Goal: Transaction & Acquisition: Purchase product/service

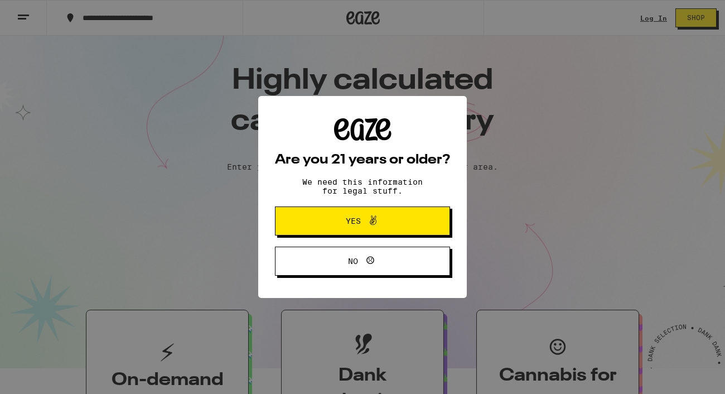
click at [370, 220] on icon at bounding box center [372, 220] width 13 height 13
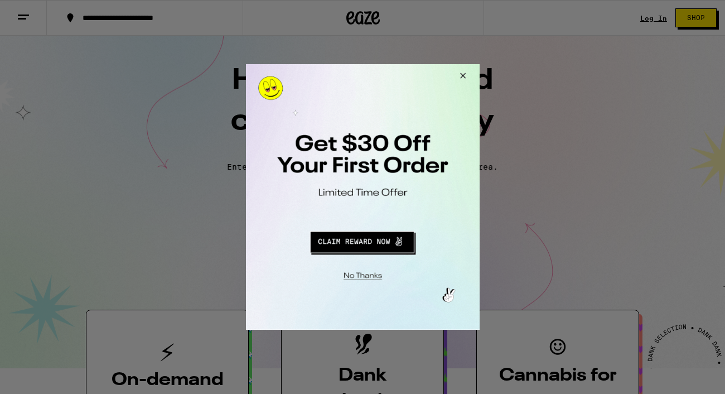
click at [367, 273] on button "Close Modal" at bounding box center [360, 273] width 227 height 17
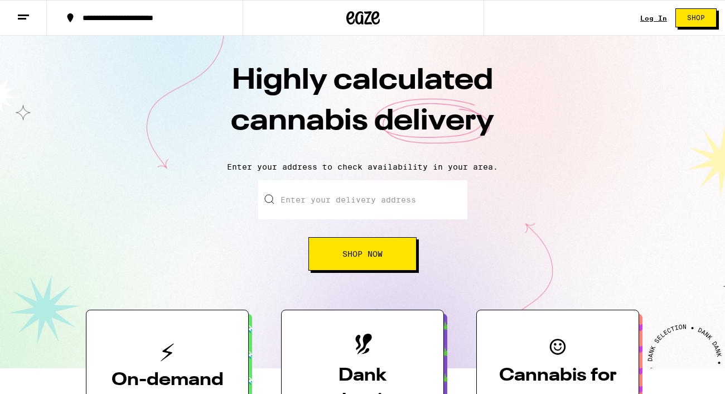
click at [651, 18] on link "Log In" at bounding box center [653, 17] width 27 height 7
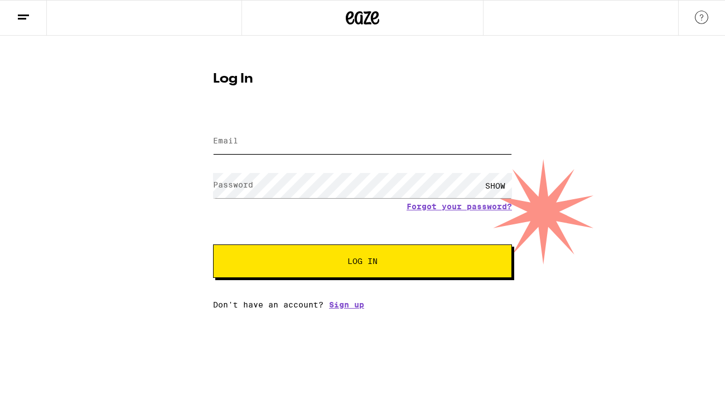
type input "[EMAIL_ADDRESS][DOMAIN_NAME]"
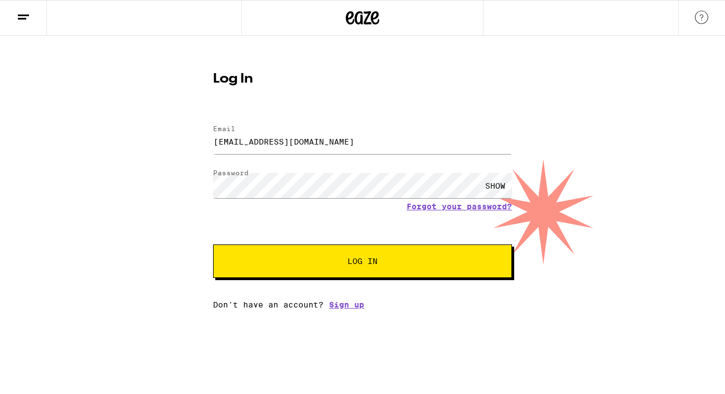
click at [352, 255] on button "Log In" at bounding box center [362, 260] width 299 height 33
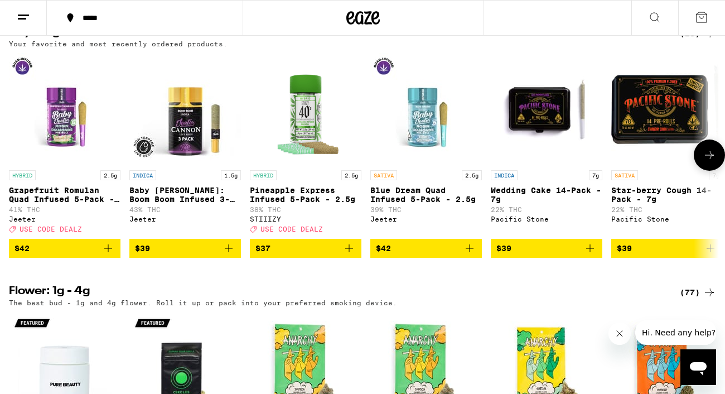
scroll to position [877, 0]
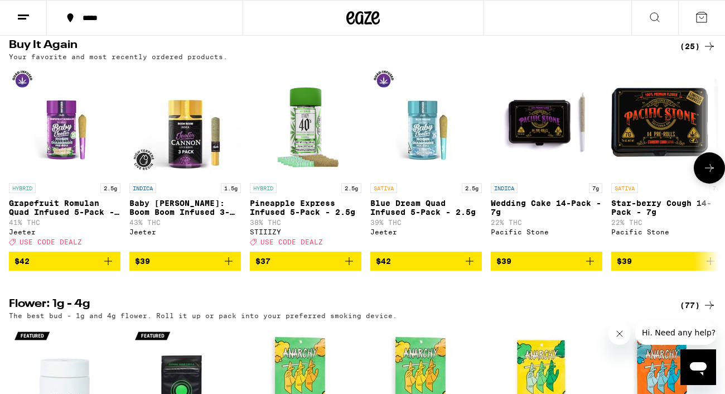
click at [706, 175] on icon at bounding box center [709, 167] width 13 height 13
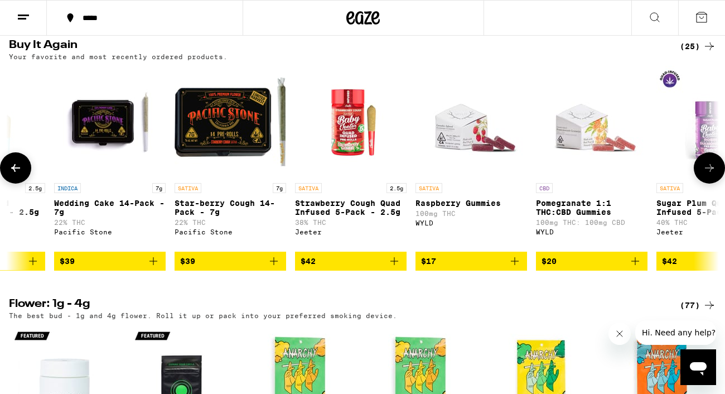
scroll to position [0, 586]
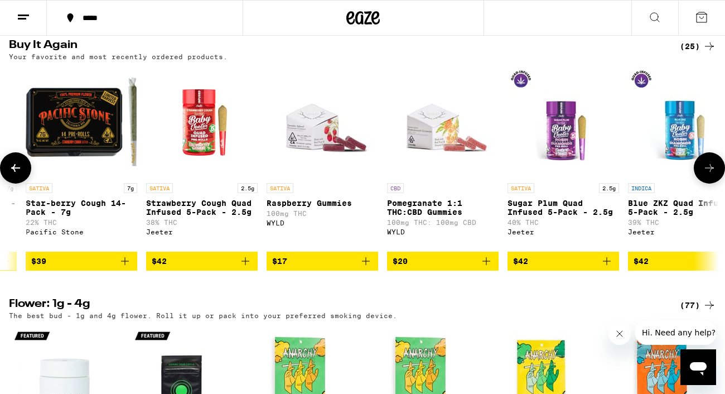
click at [706, 175] on icon at bounding box center [709, 167] width 13 height 13
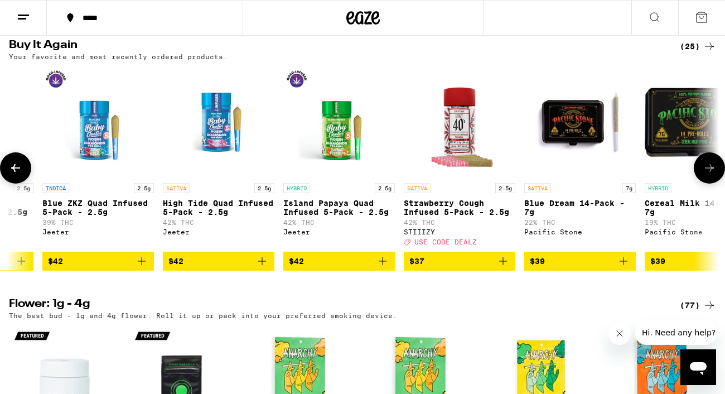
click at [706, 175] on icon at bounding box center [709, 167] width 13 height 13
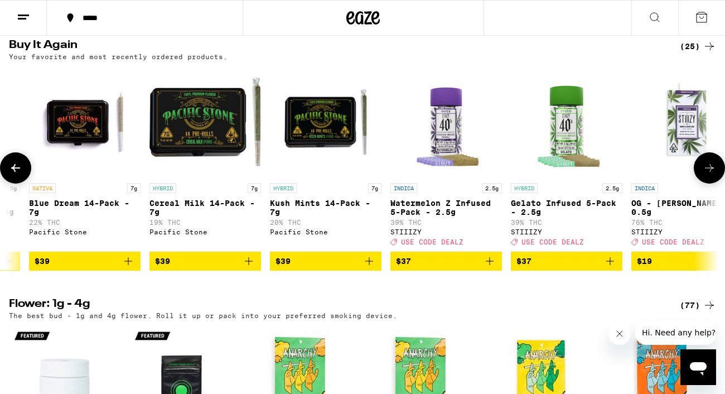
scroll to position [0, 1757]
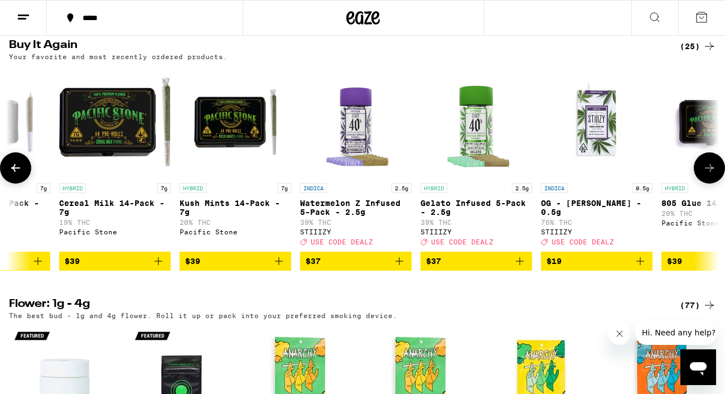
click at [706, 175] on icon at bounding box center [709, 167] width 13 height 13
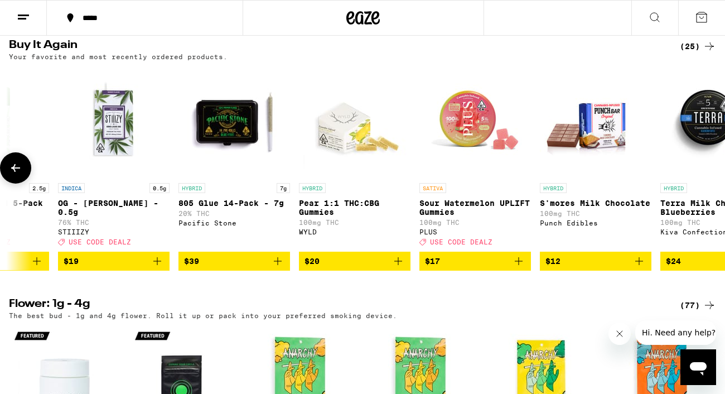
scroll to position [0, 2304]
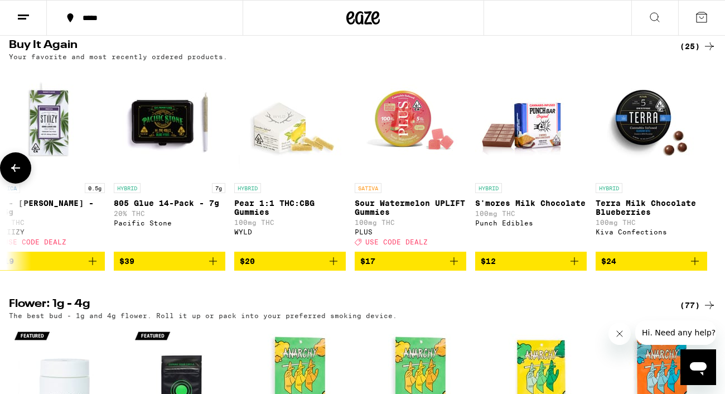
click at [706, 183] on div at bounding box center [709, 167] width 31 height 31
click at [18, 175] on icon at bounding box center [15, 167] width 13 height 13
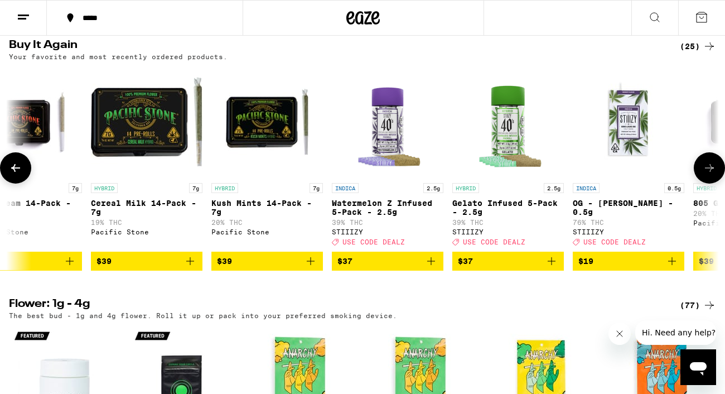
scroll to position [0, 1719]
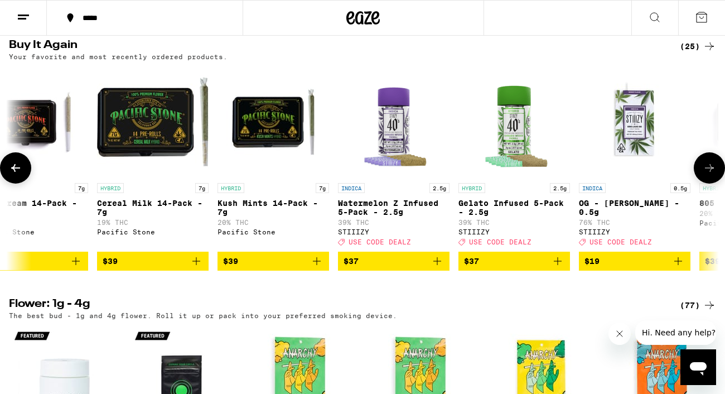
click at [18, 175] on icon at bounding box center [15, 167] width 13 height 13
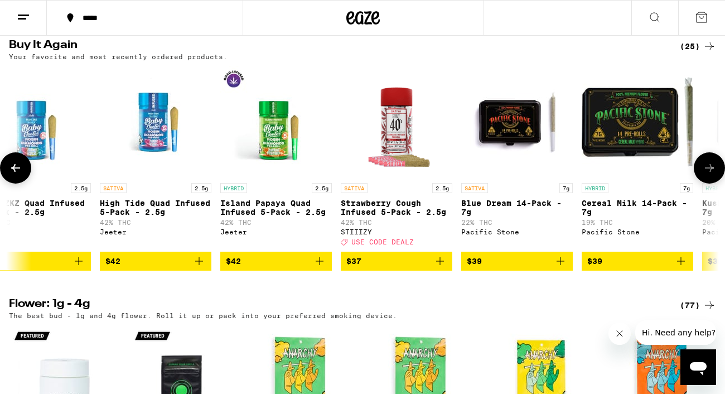
scroll to position [0, 1133]
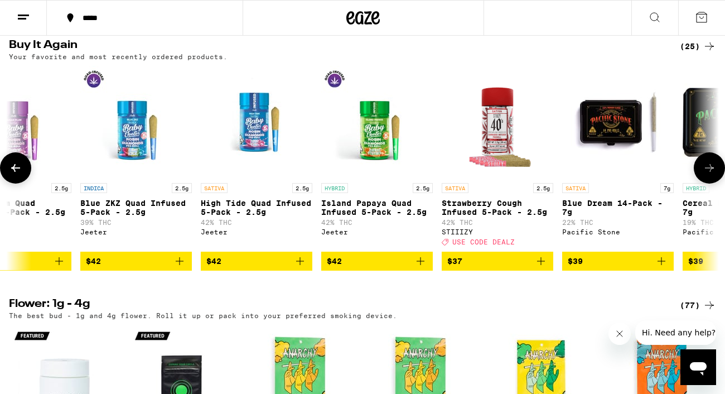
click at [18, 175] on icon at bounding box center [15, 167] width 13 height 13
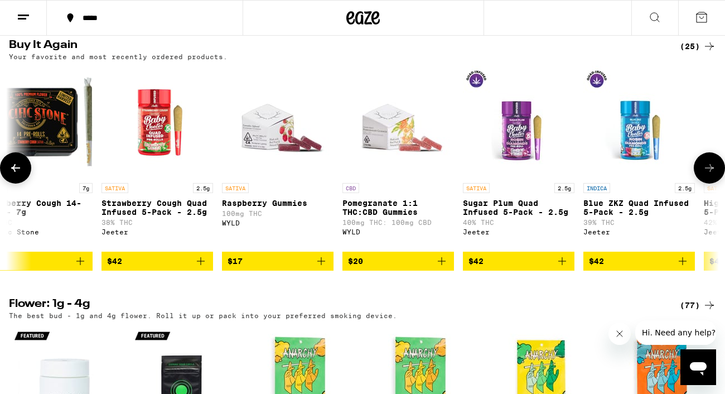
scroll to position [0, 548]
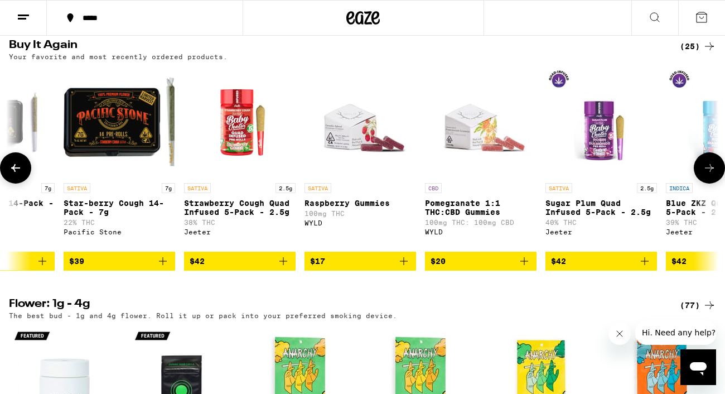
click at [18, 175] on icon at bounding box center [15, 167] width 13 height 13
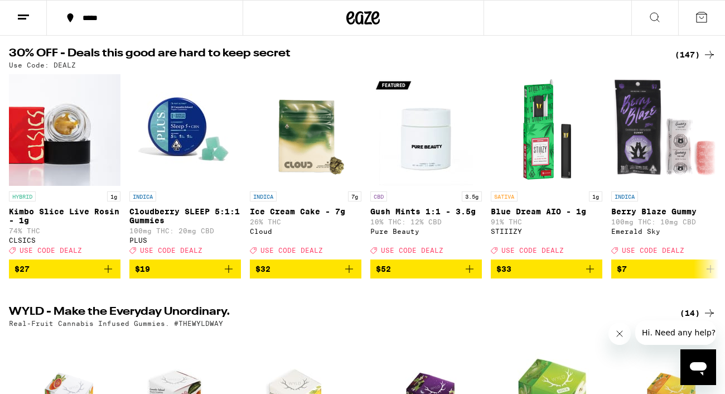
scroll to position [77, 0]
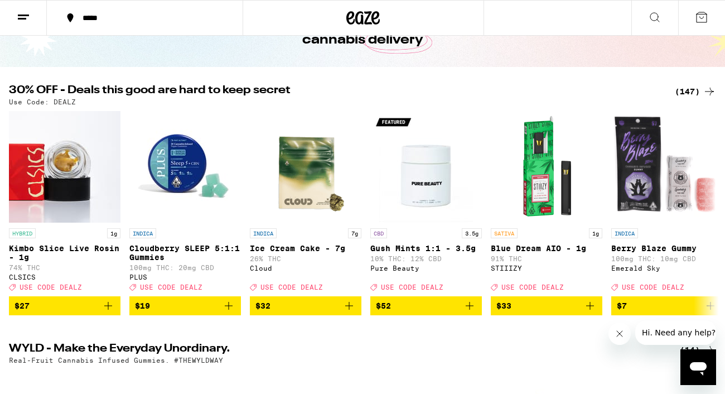
click at [661, 13] on icon at bounding box center [654, 17] width 13 height 13
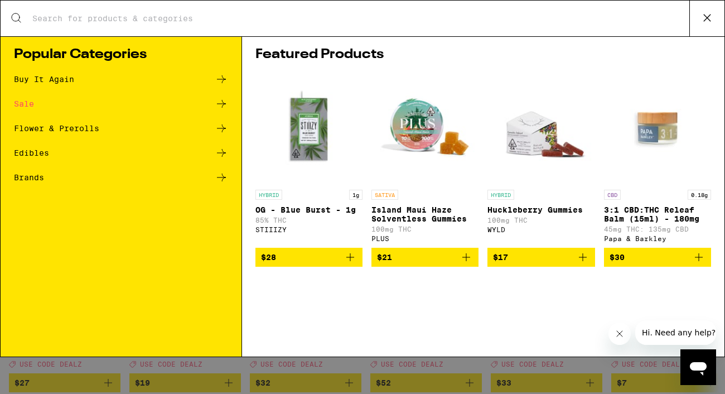
scroll to position [0, 0]
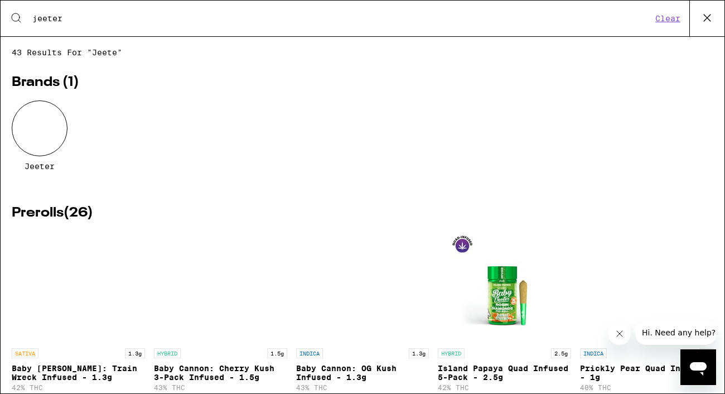
type input "jeeter"
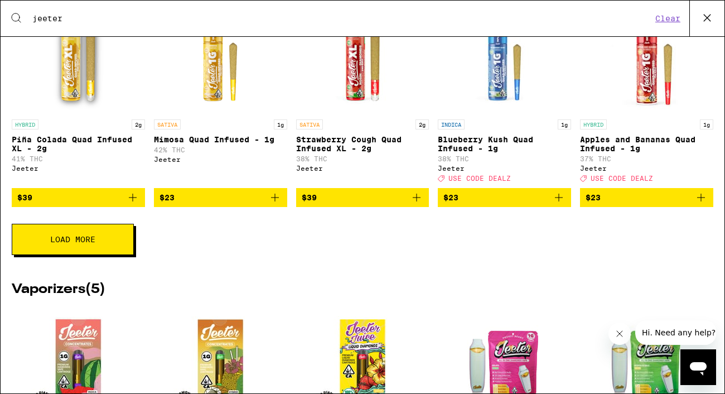
scroll to position [466, 0]
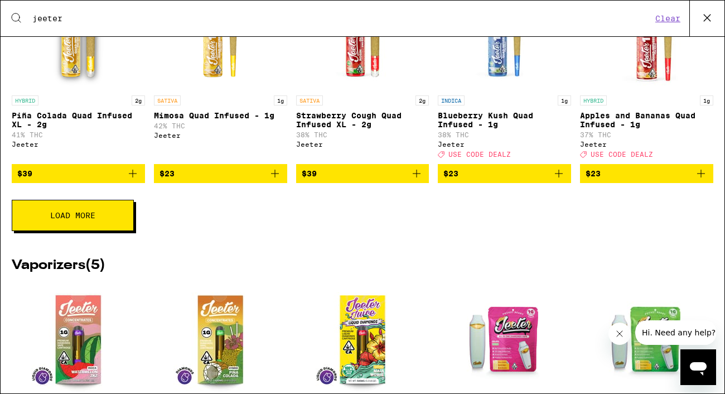
click at [40, 231] on button "Load More" at bounding box center [73, 215] width 122 height 31
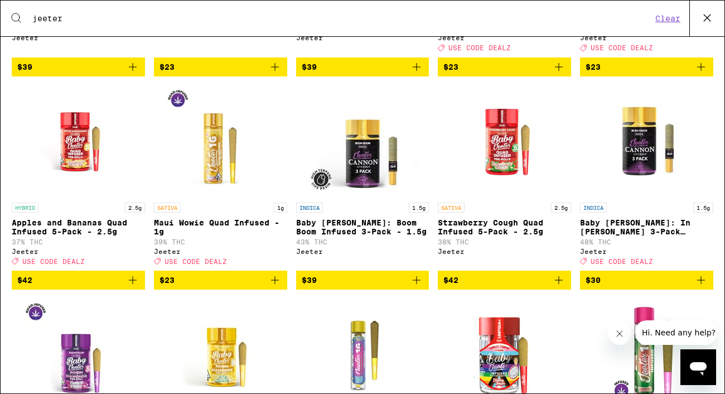
scroll to position [624, 0]
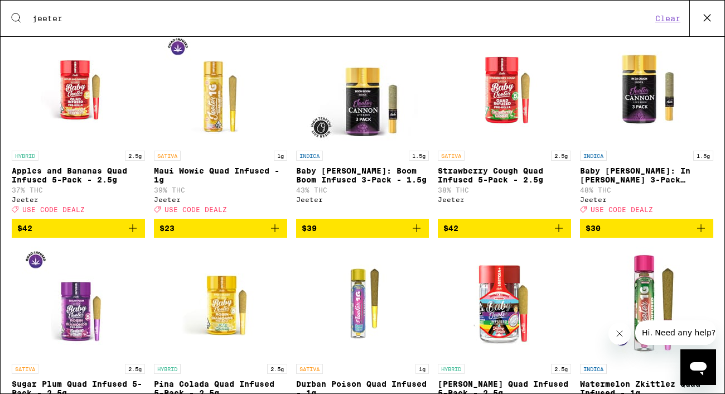
click at [702, 235] on icon "Add to bag" at bounding box center [700, 227] width 13 height 13
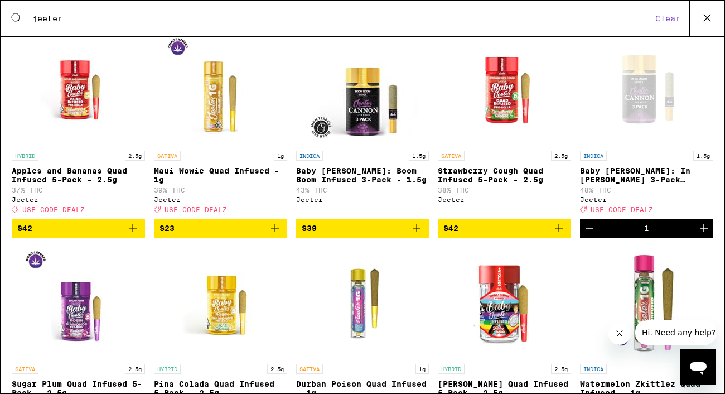
click at [702, 235] on icon "Increment" at bounding box center [703, 227] width 13 height 13
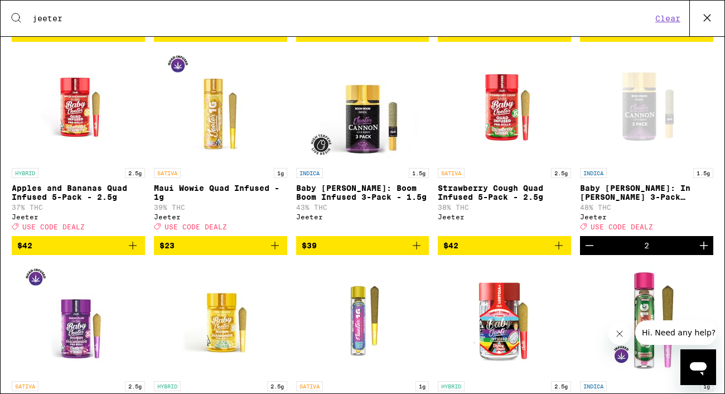
scroll to position [613, 0]
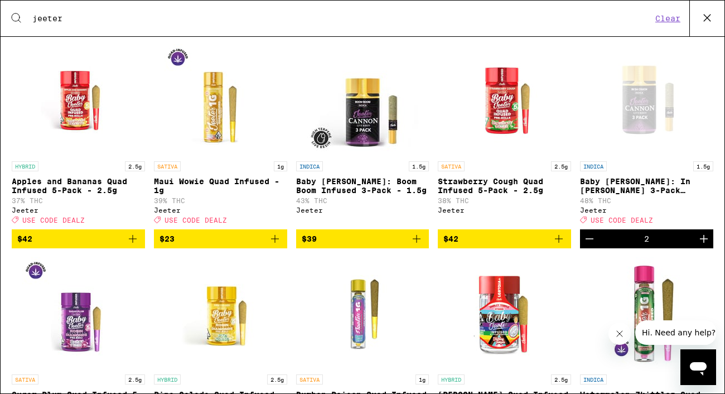
click at [561, 245] on icon "Add to bag" at bounding box center [558, 238] width 13 height 13
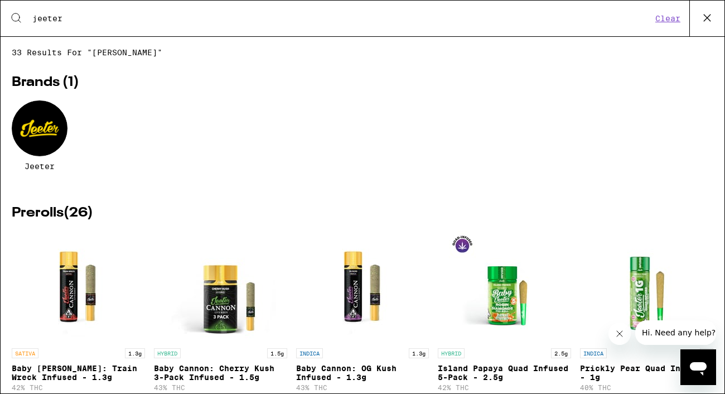
scroll to position [0, 0]
click at [709, 18] on icon at bounding box center [707, 17] width 17 height 17
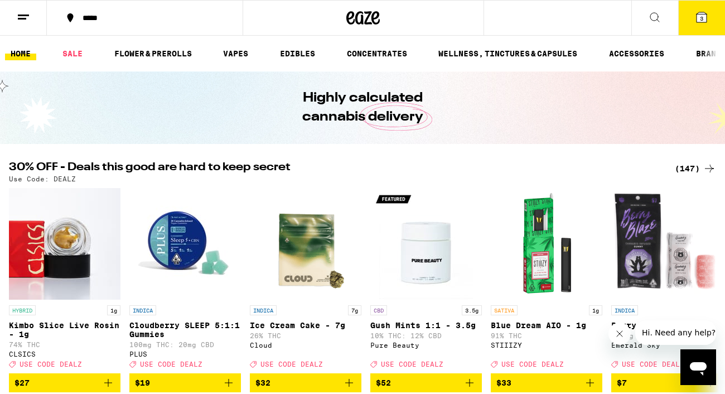
click at [698, 18] on icon at bounding box center [702, 17] width 10 height 10
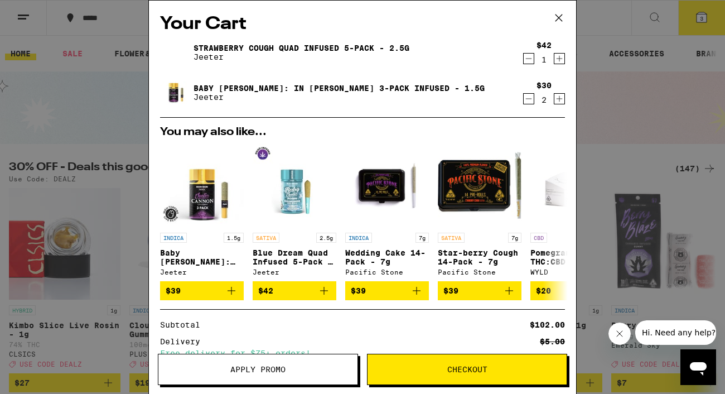
click at [239, 361] on button "Apply Promo" at bounding box center [258, 369] width 200 height 31
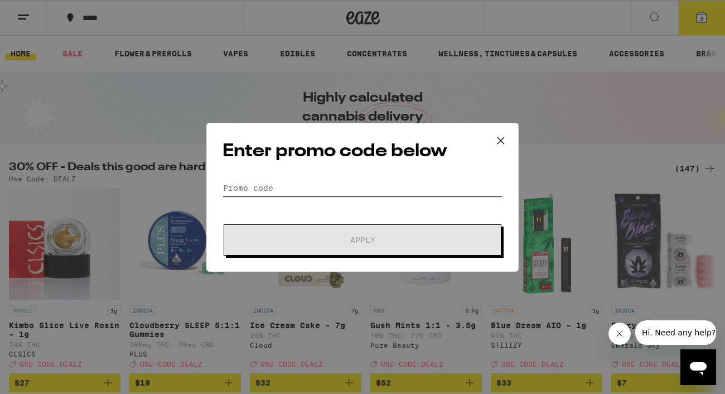
click at [262, 188] on input "Promo Code" at bounding box center [363, 188] width 280 height 17
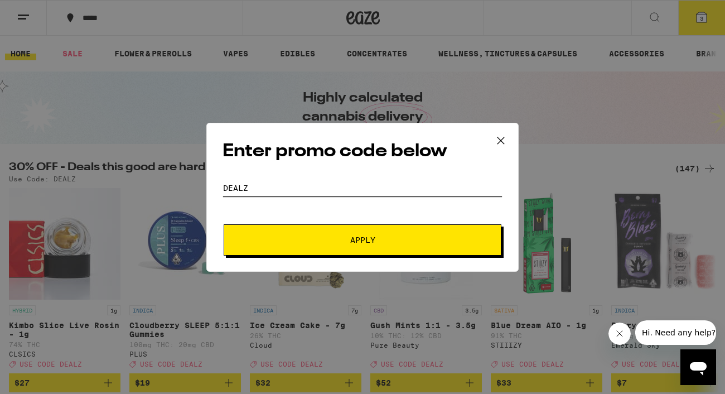
type input "Dealz"
click at [360, 248] on button "Apply" at bounding box center [363, 239] width 278 height 31
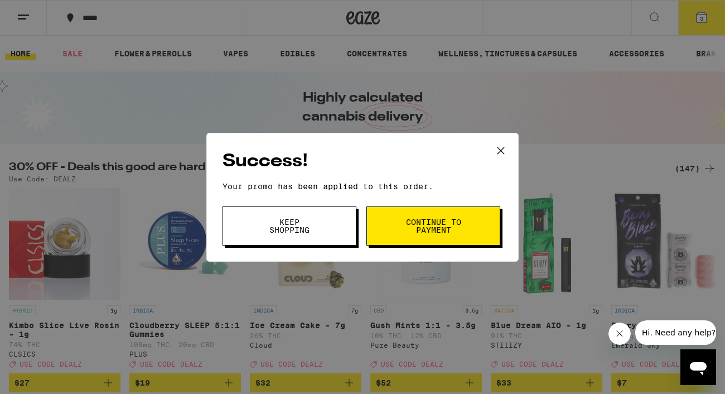
click at [427, 226] on span "Continue to payment" at bounding box center [433, 226] width 57 height 16
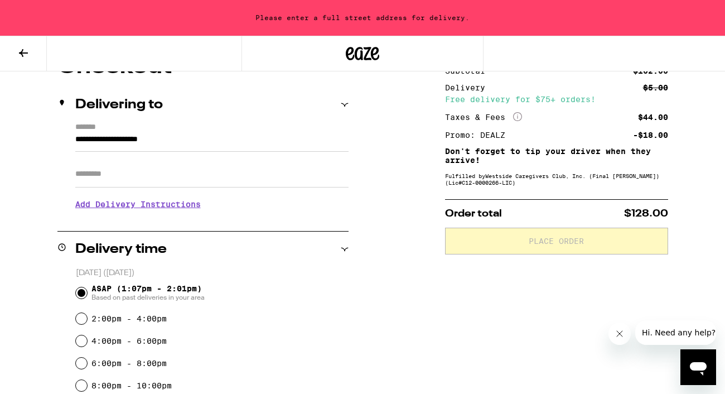
scroll to position [122, 0]
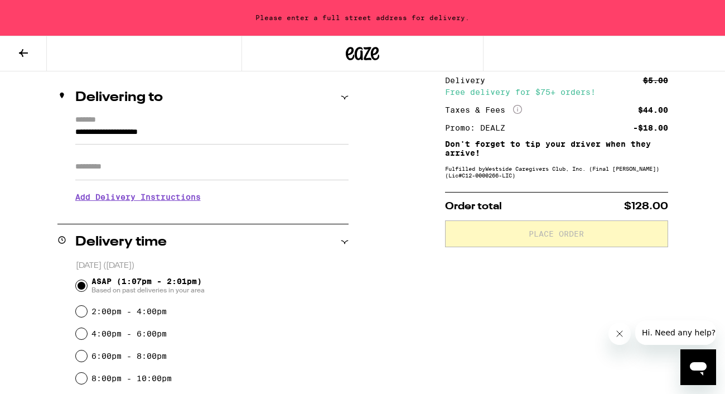
click at [142, 132] on input "**********" at bounding box center [211, 134] width 273 height 19
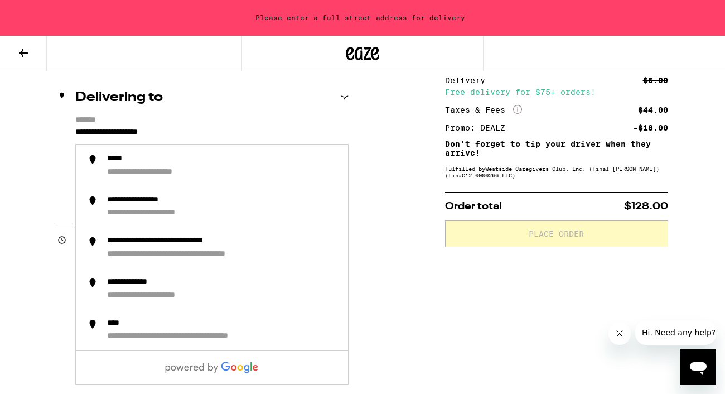
click at [236, 125] on input "**********" at bounding box center [211, 134] width 273 height 19
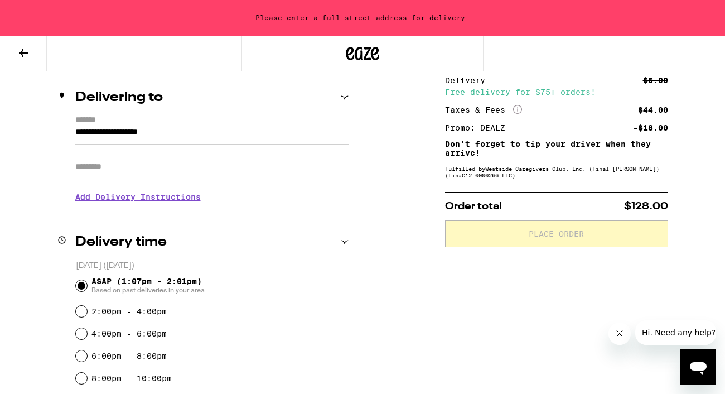
click at [346, 94] on icon at bounding box center [345, 98] width 8 height 8
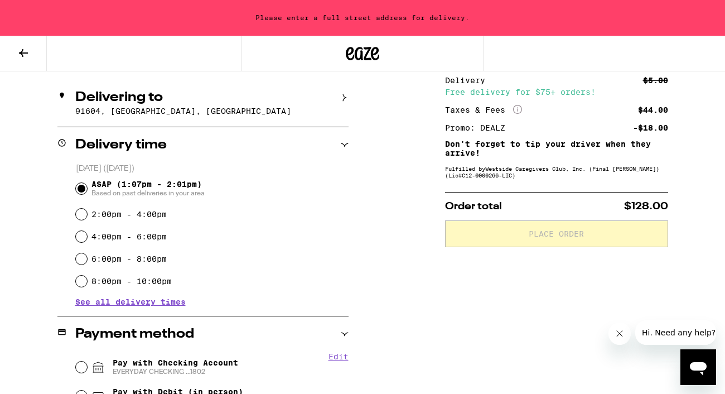
click at [187, 112] on p "91604, [GEOGRAPHIC_DATA], [GEOGRAPHIC_DATA]" at bounding box center [211, 111] width 273 height 9
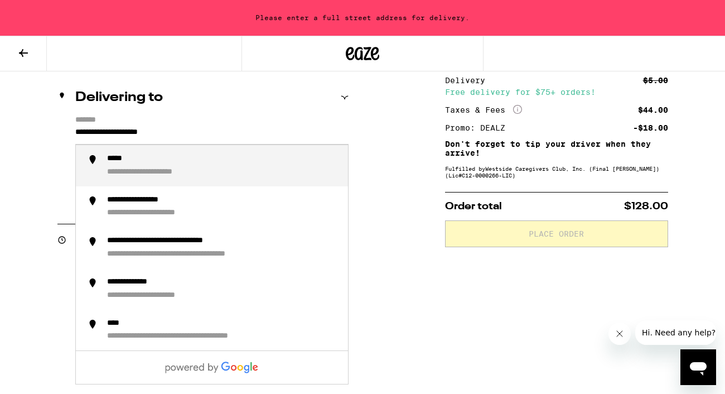
drag, startPoint x: 203, startPoint y: 142, endPoint x: 51, endPoint y: 136, distance: 151.8
click at [51, 136] on div "**********" at bounding box center [362, 355] width 725 height 612
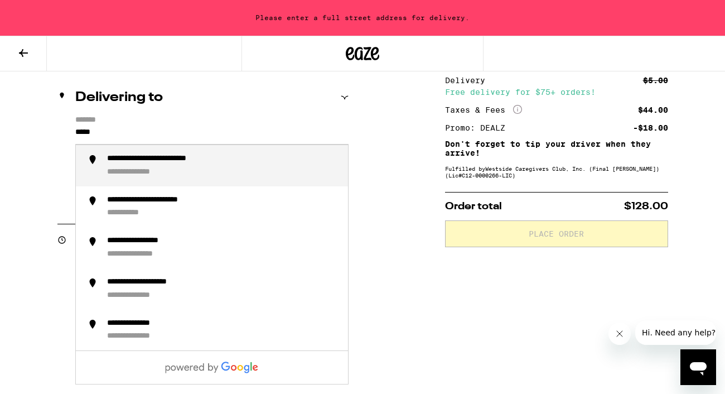
click at [217, 158] on div "**********" at bounding box center [177, 159] width 141 height 10
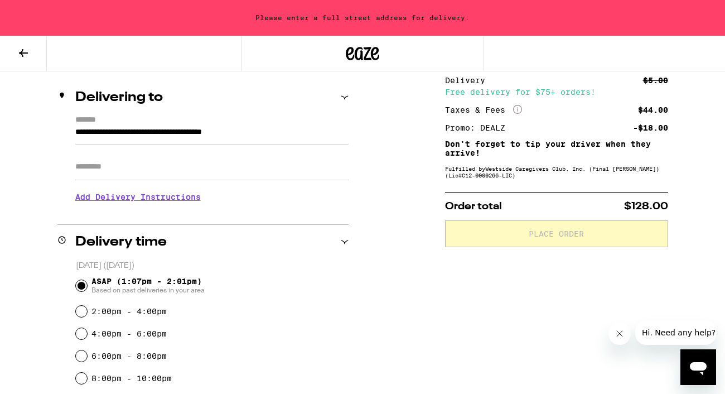
type input "**********"
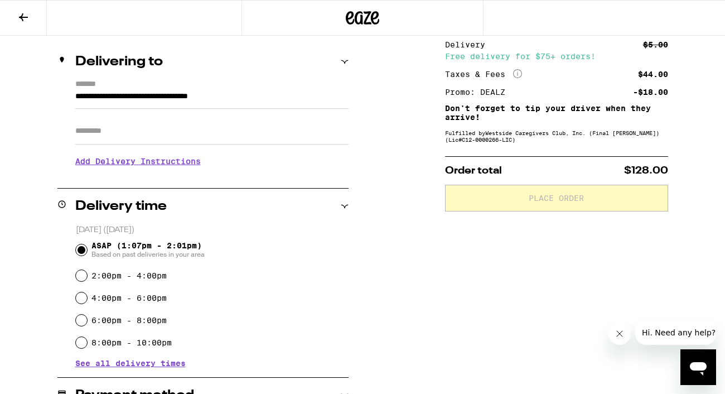
click at [92, 132] on input "Apt/Suite" at bounding box center [211, 131] width 273 height 27
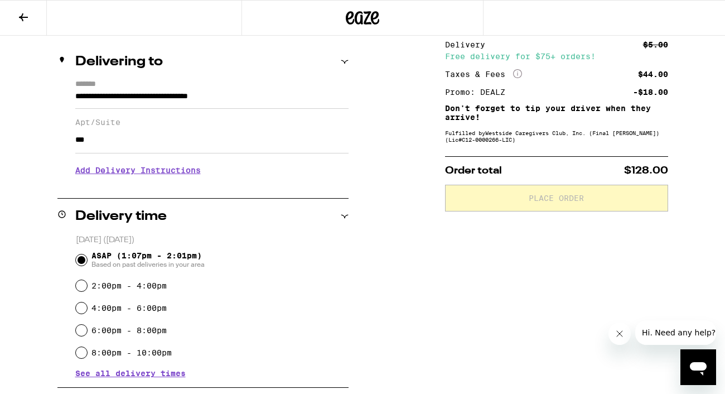
type input "***"
click at [136, 173] on h3 "Add Delivery Instructions" at bounding box center [211, 170] width 273 height 26
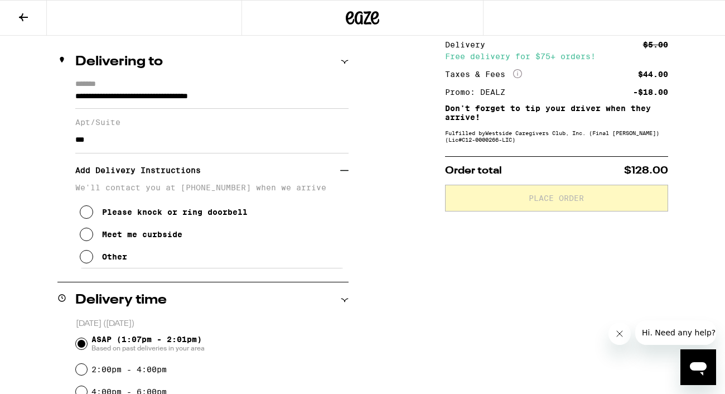
click at [85, 259] on icon at bounding box center [86, 256] width 13 height 13
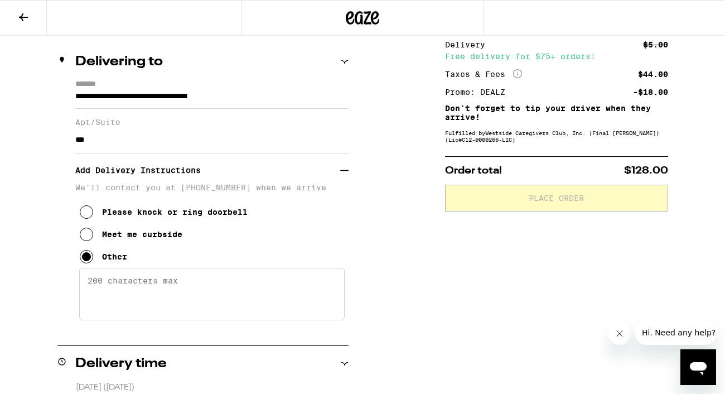
click at [105, 296] on textarea "Enter any other delivery instructions you want driver to know" at bounding box center [211, 294] width 265 height 52
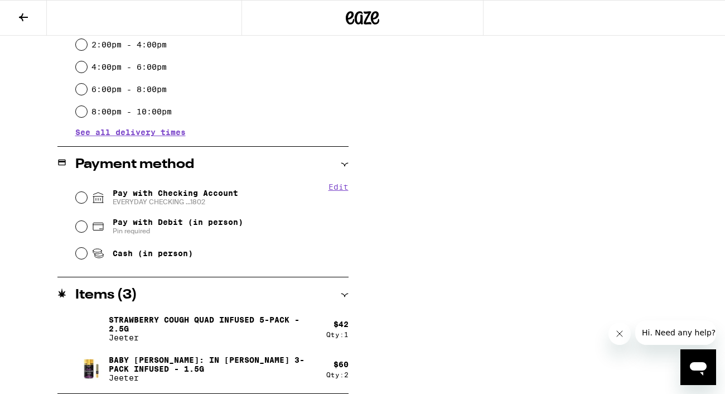
scroll to position [510, 0]
type textarea "Please dial 107# at the gate for building access."
click at [79, 195] on input "Pay with Checking Account EVERYDAY CHECKING ...1802" at bounding box center [81, 197] width 11 height 11
radio input "true"
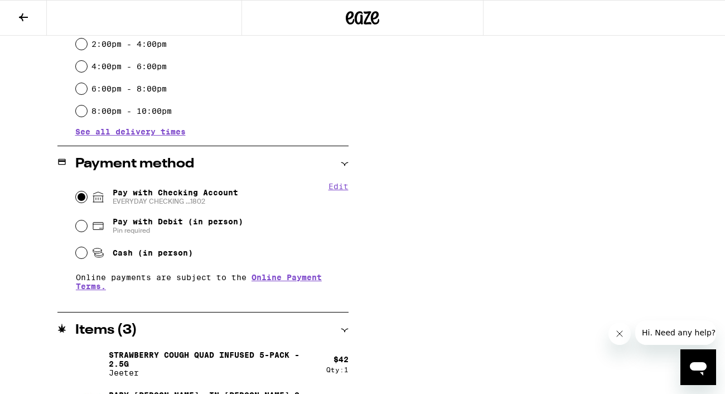
scroll to position [546, 0]
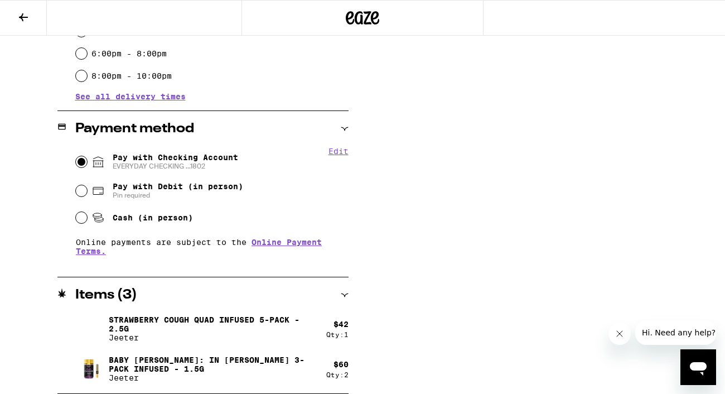
click at [617, 334] on icon "Close message from company" at bounding box center [619, 333] width 9 height 9
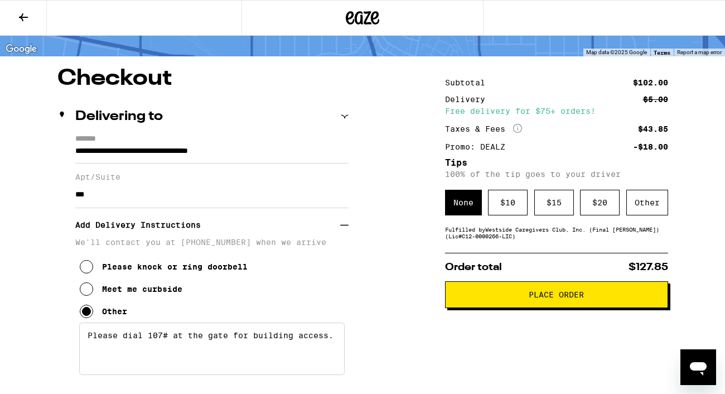
scroll to position [69, 0]
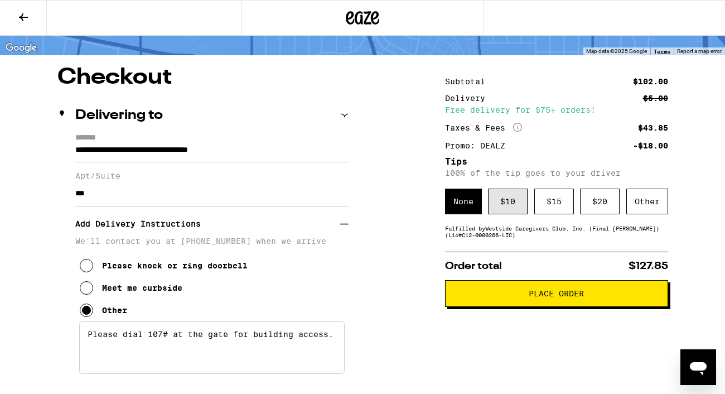
click at [506, 207] on div "$ 10" at bounding box center [508, 201] width 40 height 26
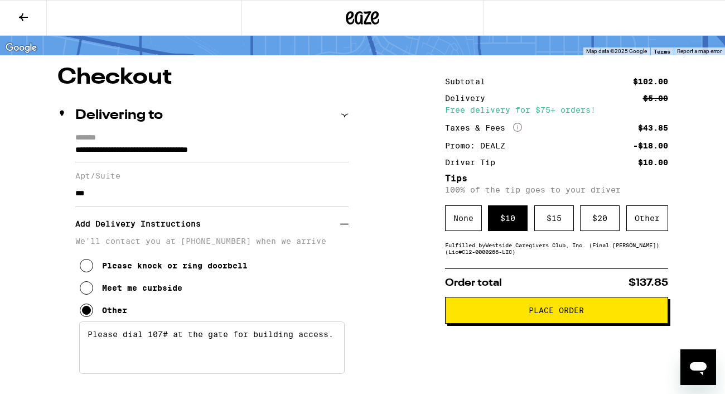
click at [499, 311] on span "Place Order" at bounding box center [556, 310] width 204 height 8
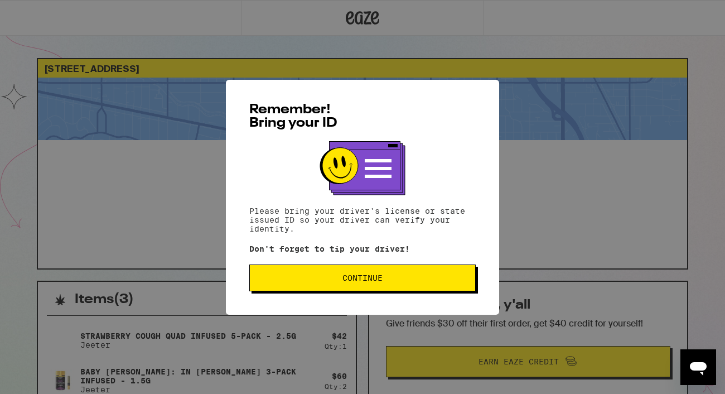
click at [395, 282] on span "Continue" at bounding box center [362, 278] width 207 height 8
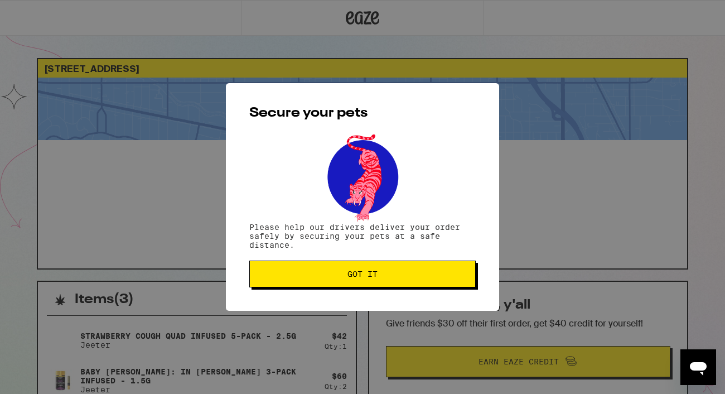
click at [394, 283] on button "Got it" at bounding box center [362, 273] width 226 height 27
